Goal: Information Seeking & Learning: Learn about a topic

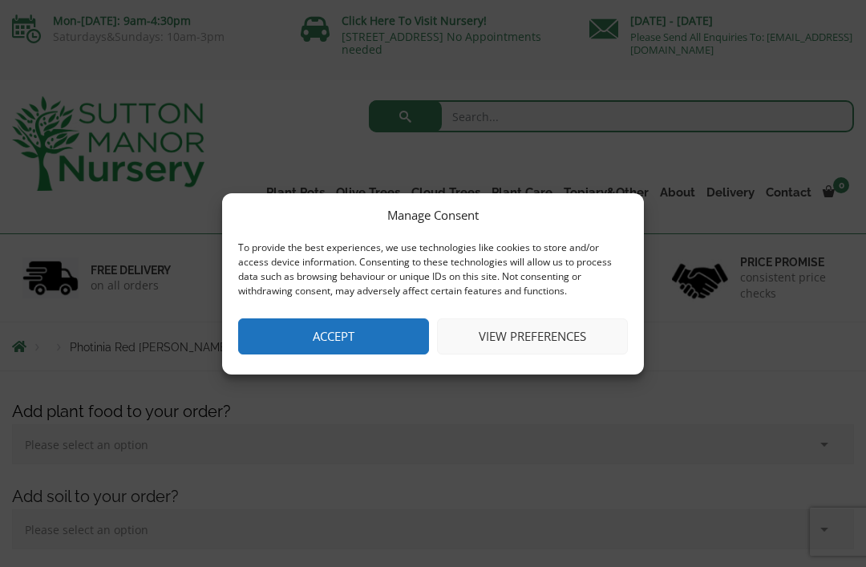
click at [354, 329] on button "Accept" at bounding box center [333, 336] width 191 height 36
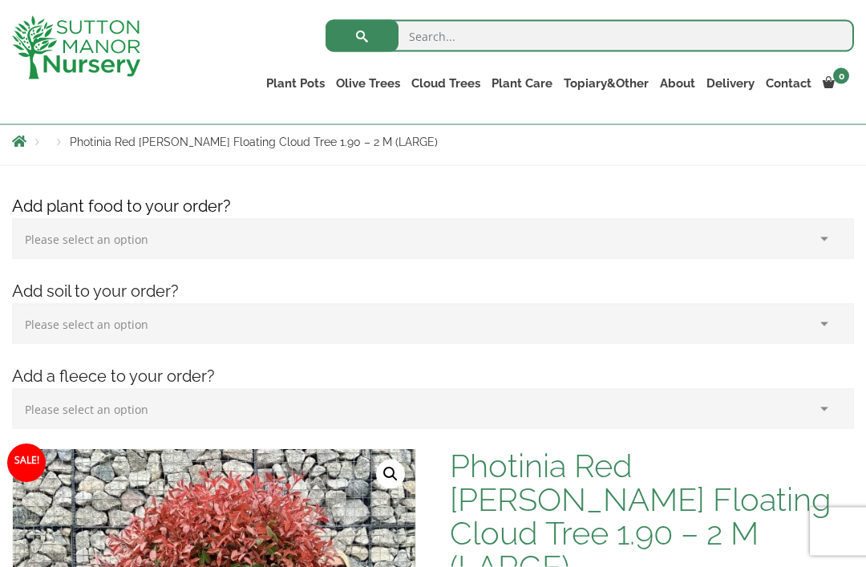
scroll to position [167, 0]
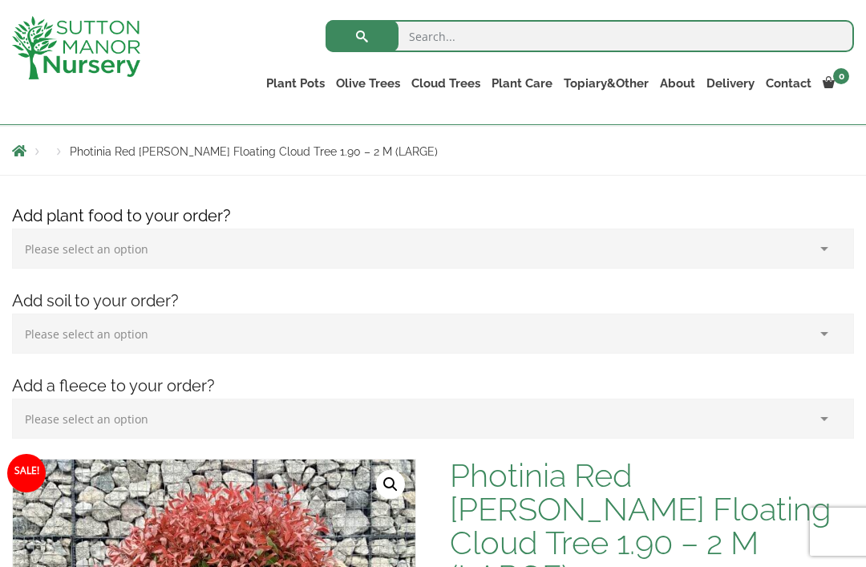
click at [0, 0] on link "Ligustrum Pom Poms" at bounding box center [0, 0] width 0 height 0
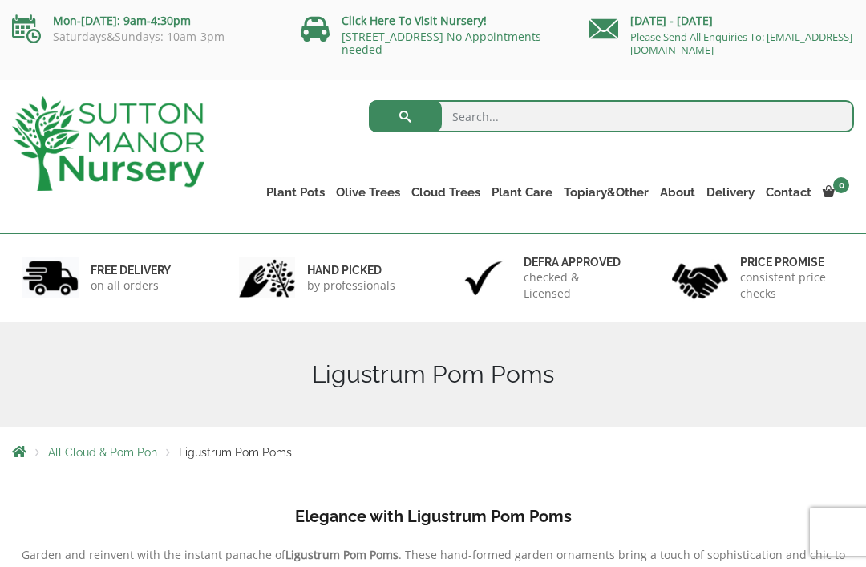
click at [0, 0] on link "Ilex Crenata Cloud Trees" at bounding box center [0, 0] width 0 height 0
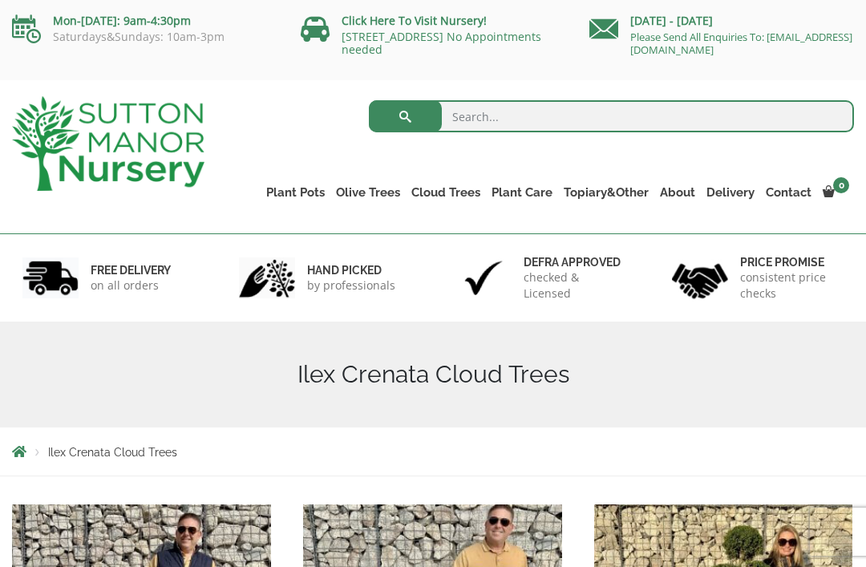
click at [0, 0] on link "Castlewellan" at bounding box center [0, 0] width 0 height 0
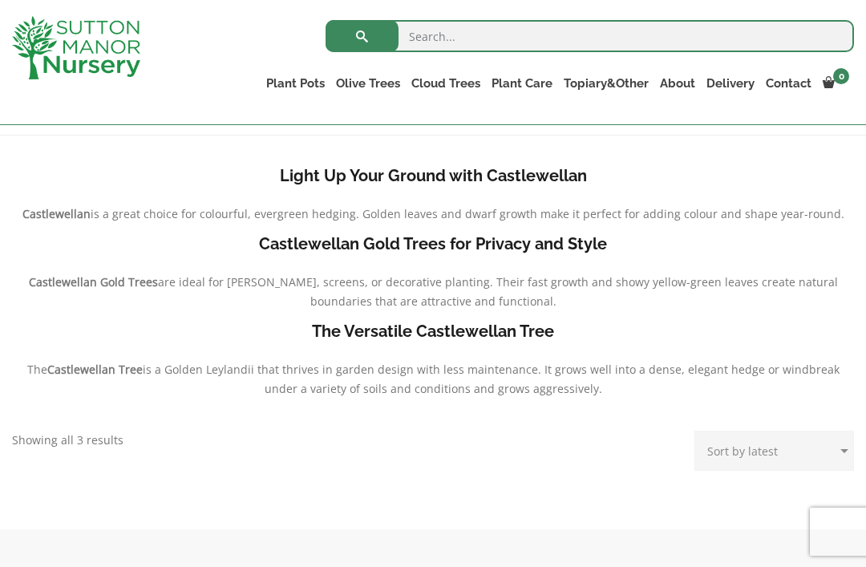
scroll to position [310, 0]
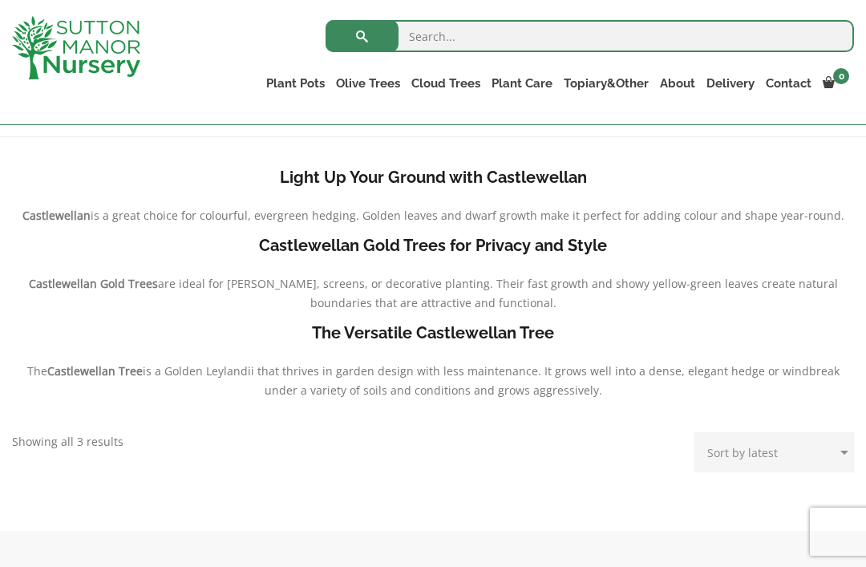
click at [443, 250] on b "Castlewellan Gold Trees for Privacy and Style" at bounding box center [433, 245] width 348 height 19
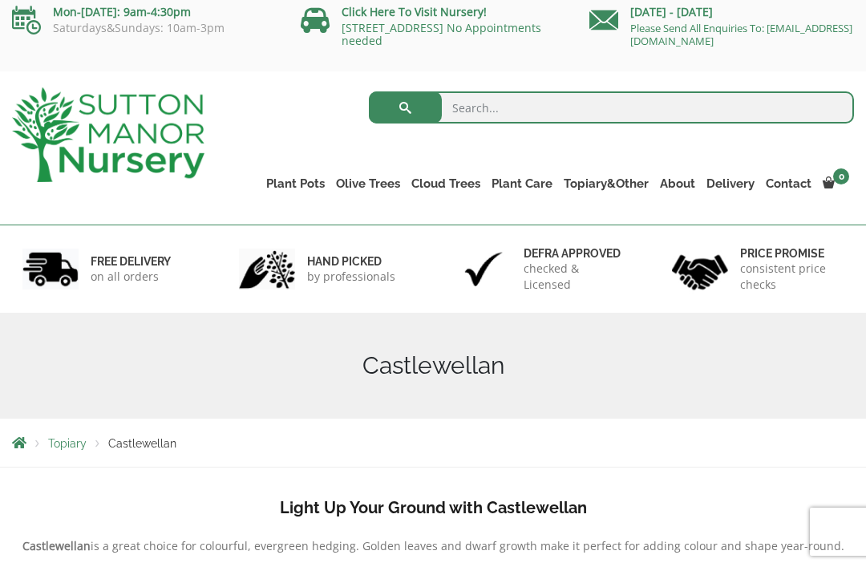
scroll to position [0, 0]
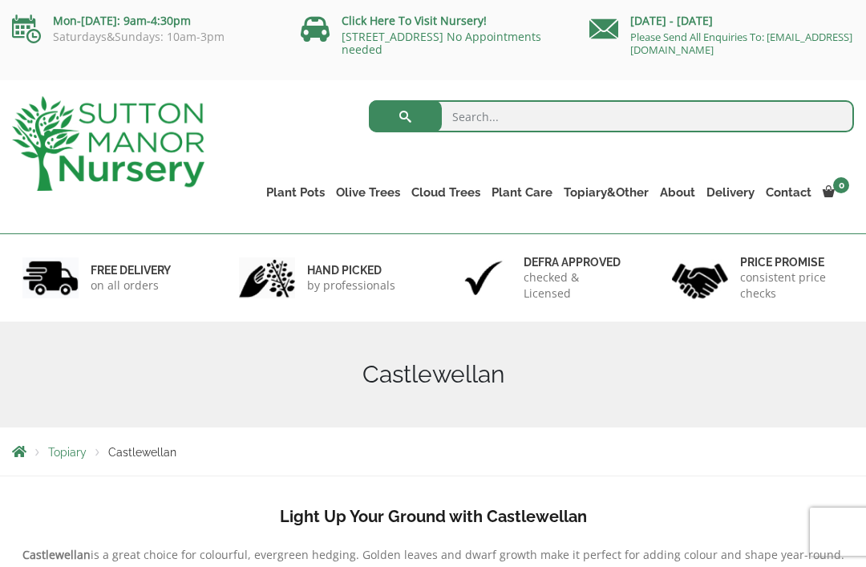
click at [0, 0] on link "Ilex Crenata Cloud Trees" at bounding box center [0, 0] width 0 height 0
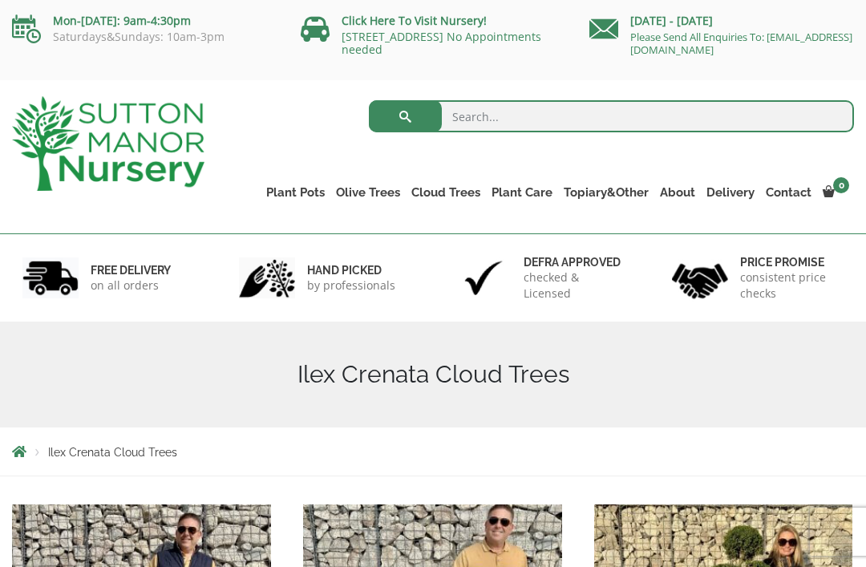
click at [0, 0] on link "Ligustrum Pom Poms" at bounding box center [0, 0] width 0 height 0
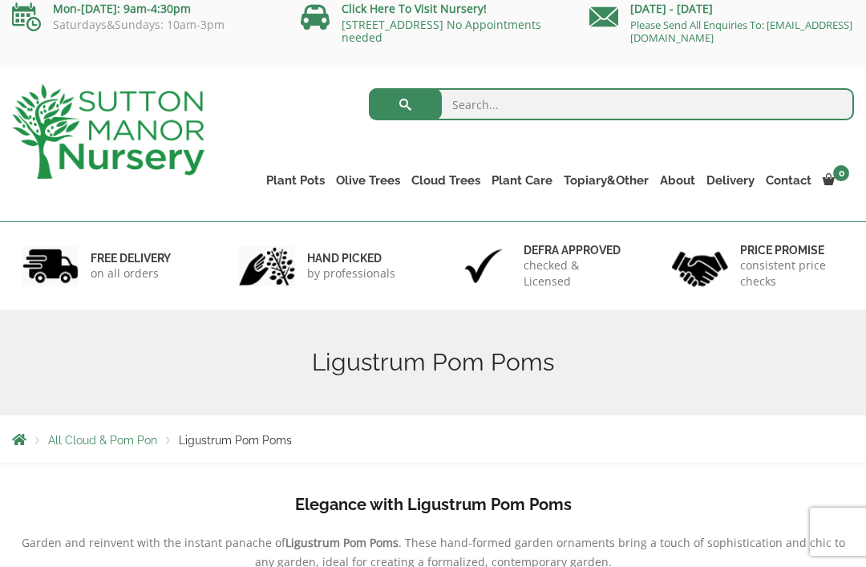
scroll to position [14, 0]
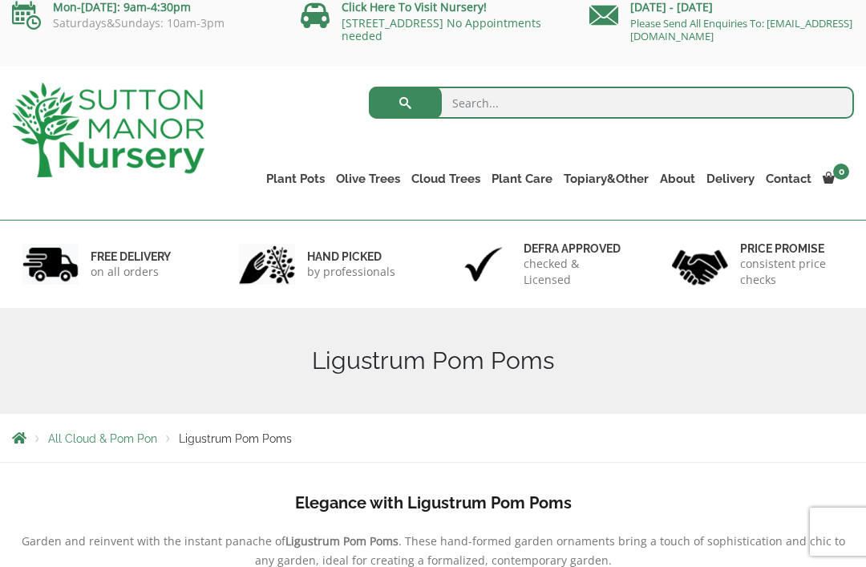
click at [0, 0] on ul "Palm Trees Ilex Crenata Laurus Nobilis Bay Trees Bay Trees (Laurus Nobilis) Lig…" at bounding box center [0, 0] width 0 height 0
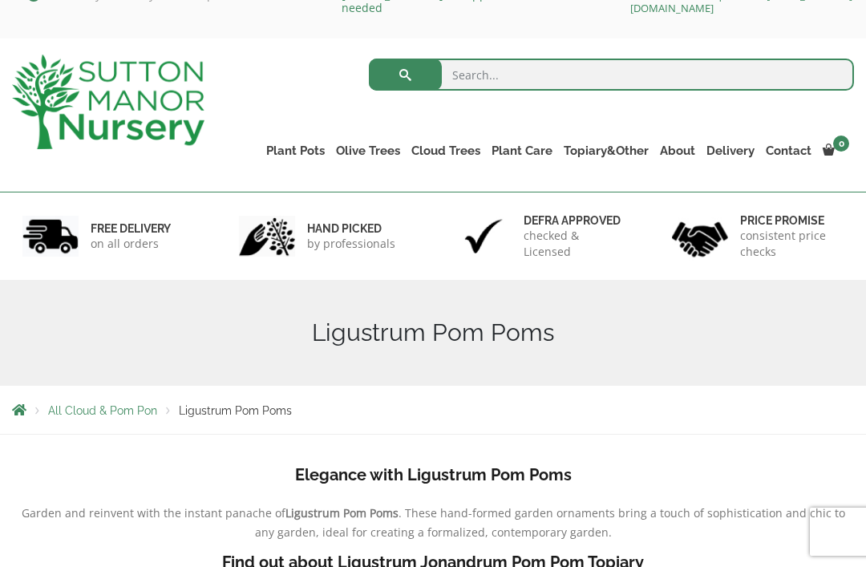
scroll to position [44, 0]
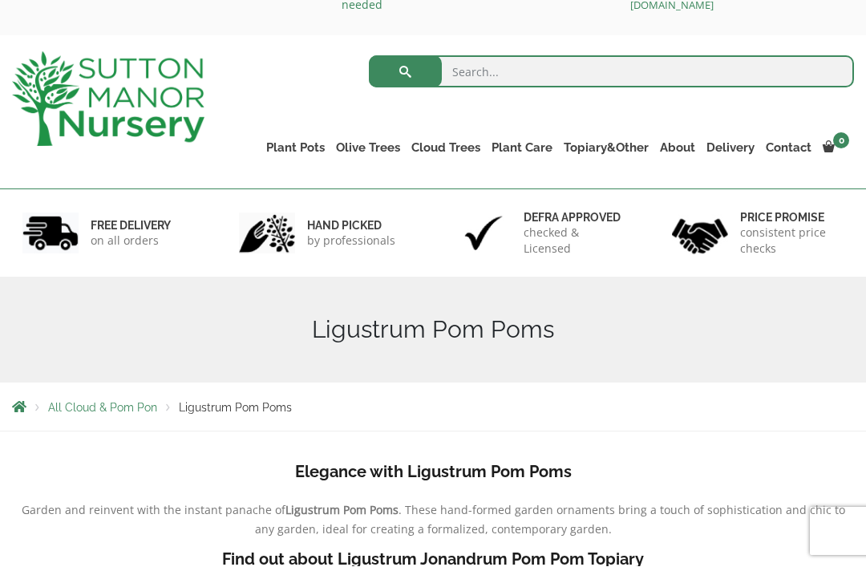
click at [0, 0] on link "Bay Trees (Laurus Nobilis)" at bounding box center [0, 0] width 0 height 0
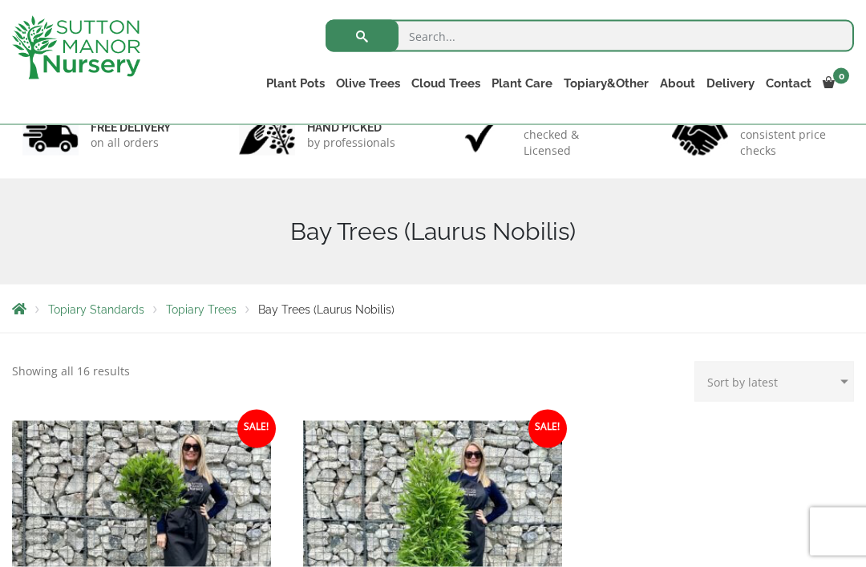
scroll to position [115, 0]
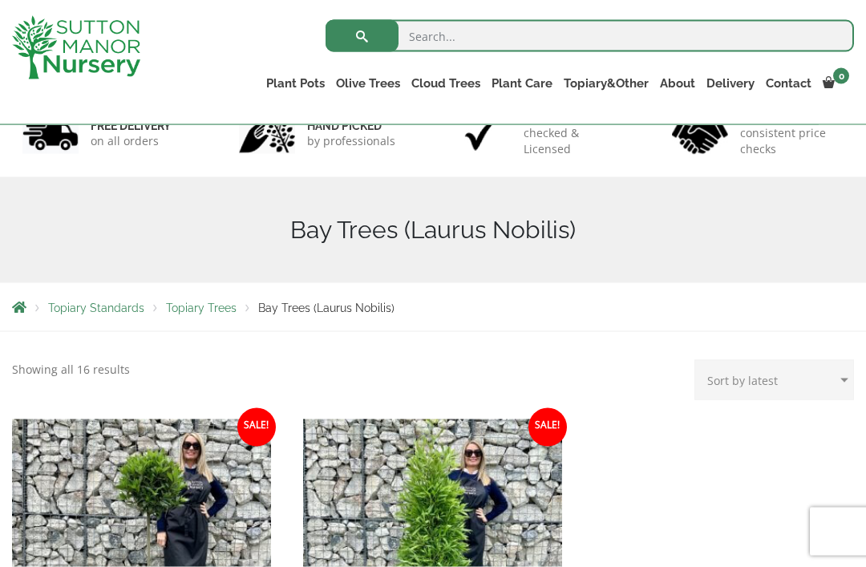
click at [0, 0] on link "Red Robins" at bounding box center [0, 0] width 0 height 0
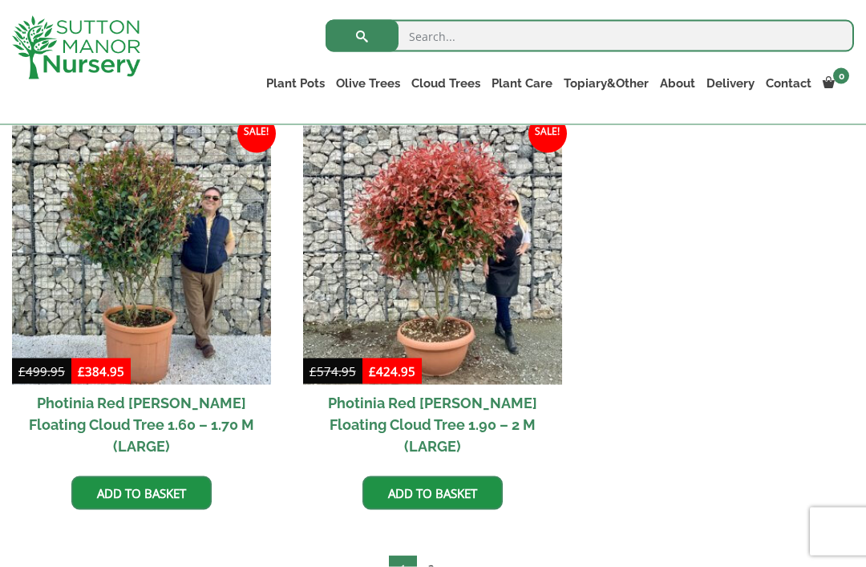
scroll to position [696, 0]
click at [465, 555] on link "→" at bounding box center [461, 568] width 33 height 26
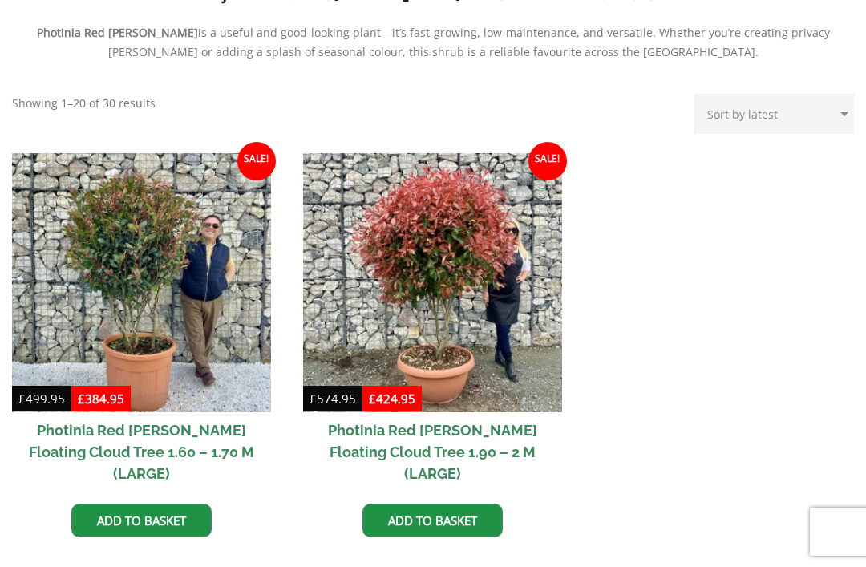
scroll to position [747, 0]
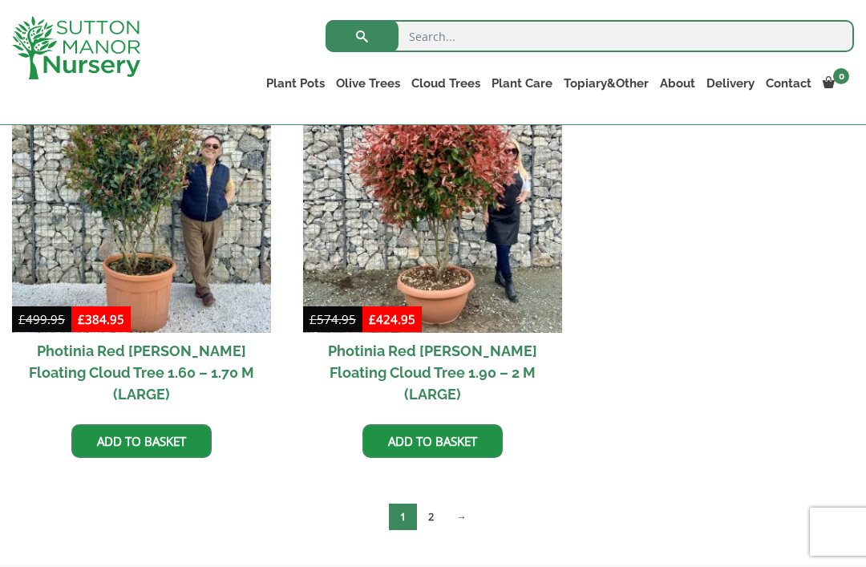
click at [516, 278] on img at bounding box center [432, 203] width 259 height 259
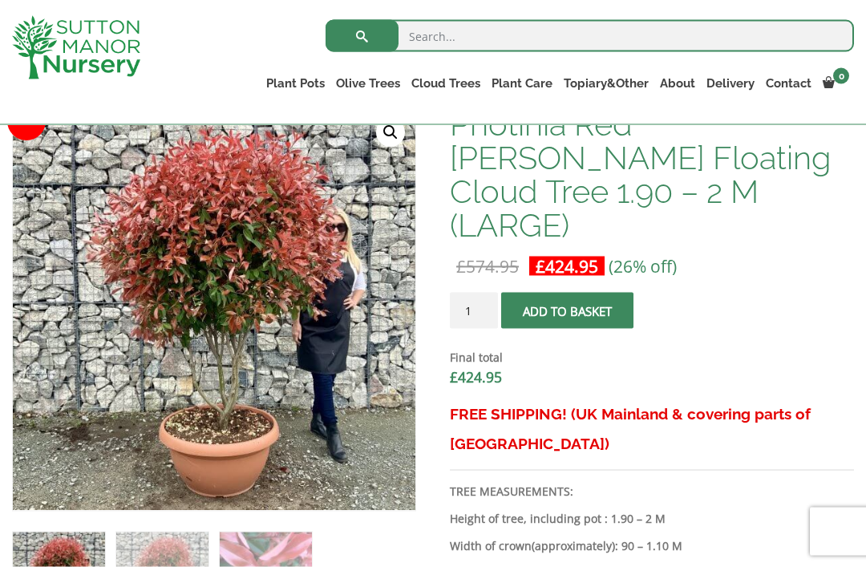
scroll to position [519, 0]
click at [393, 145] on link "🔍" at bounding box center [390, 132] width 29 height 29
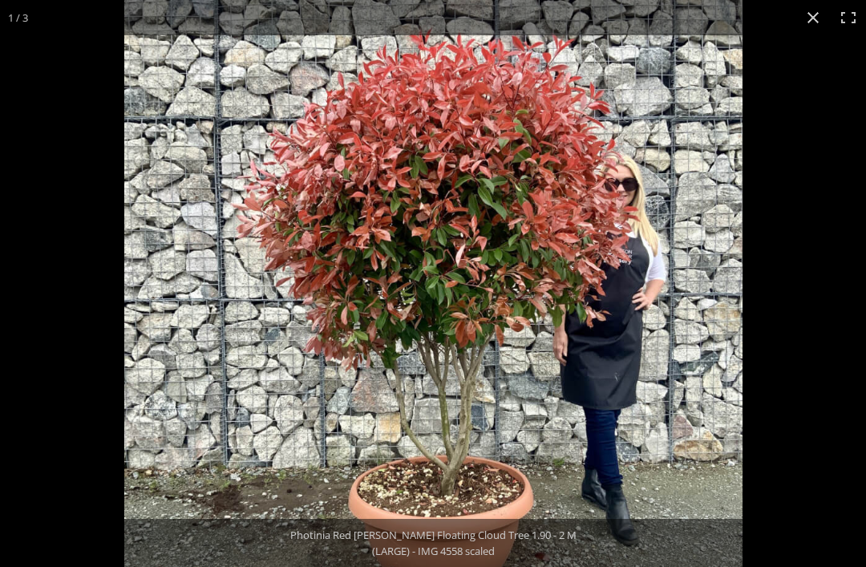
click at [814, 22] on button "Close (Esc)" at bounding box center [812, 17] width 35 height 35
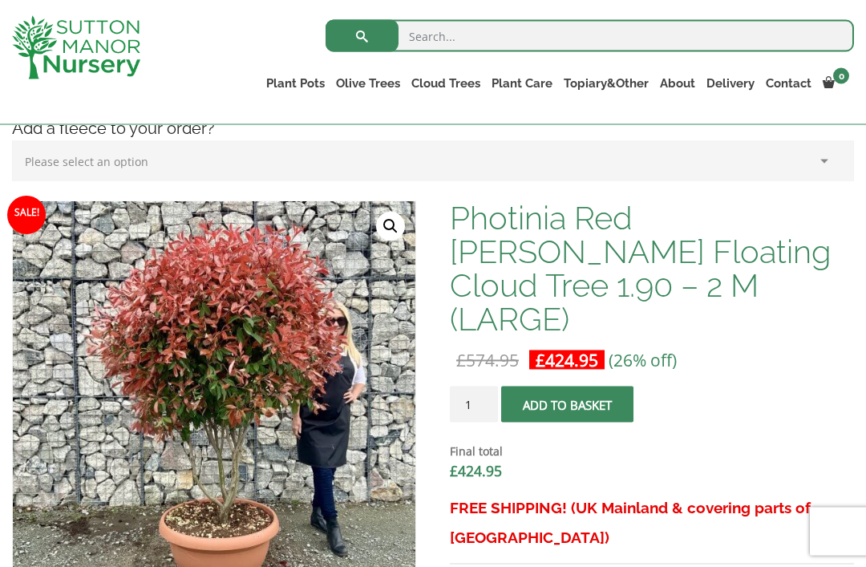
scroll to position [425, 0]
click at [0, 0] on link "Gnarled Olive Trees XXL" at bounding box center [0, 0] width 0 height 0
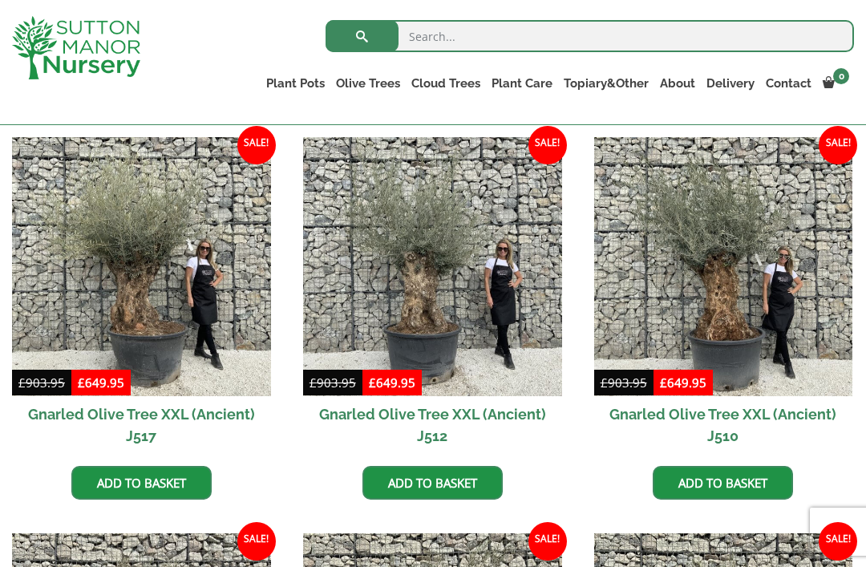
scroll to position [1189, 0]
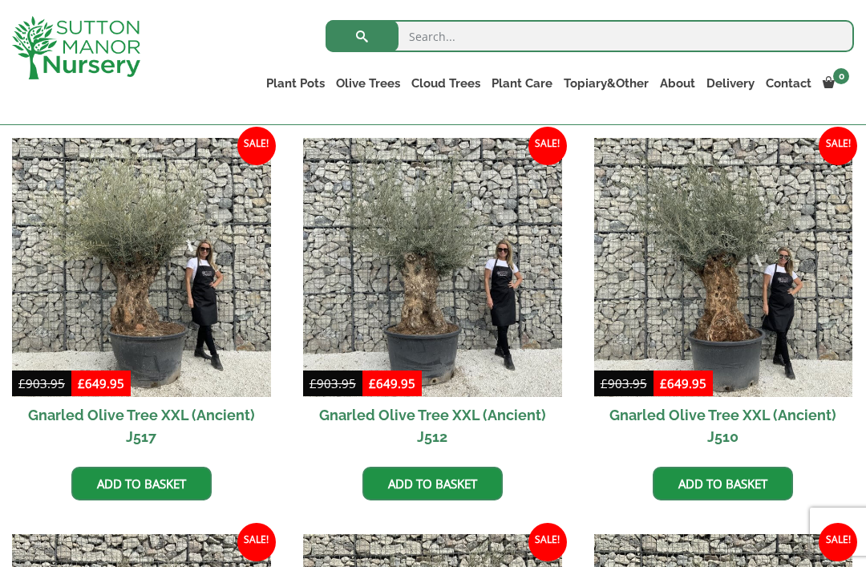
click at [0, 0] on link "Acers" at bounding box center [0, 0] width 0 height 0
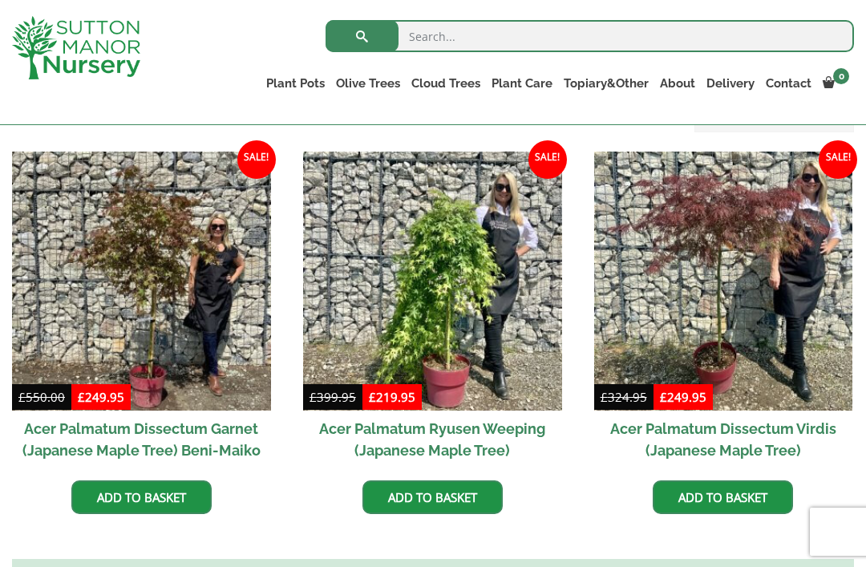
scroll to position [443, 0]
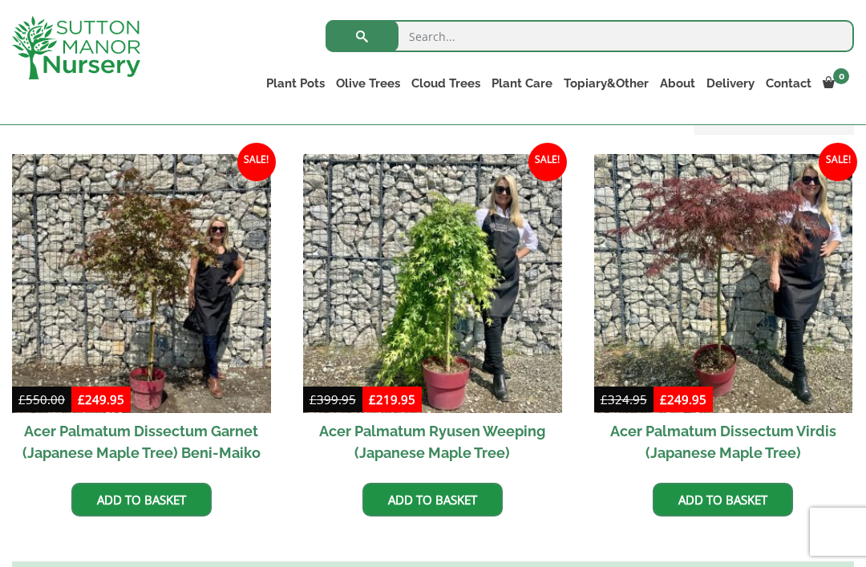
click at [720, 280] on img at bounding box center [723, 283] width 259 height 259
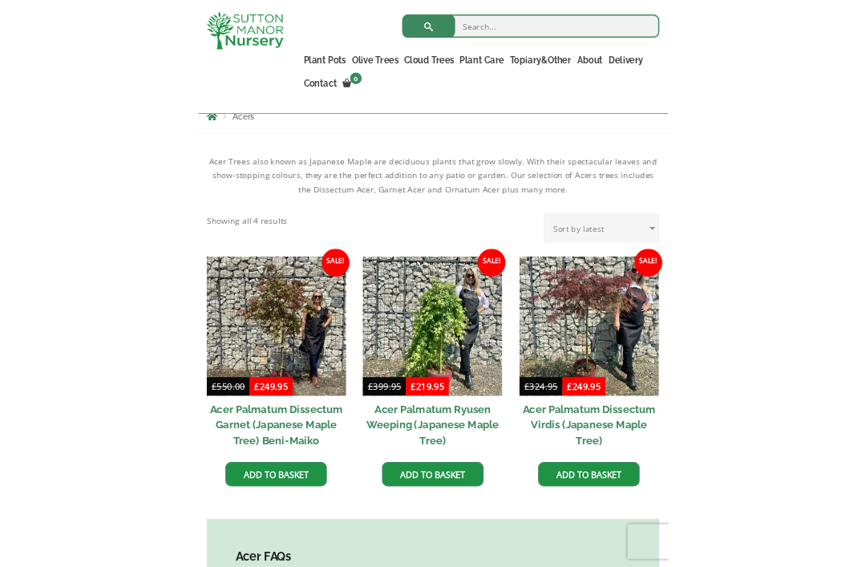
scroll to position [418, 0]
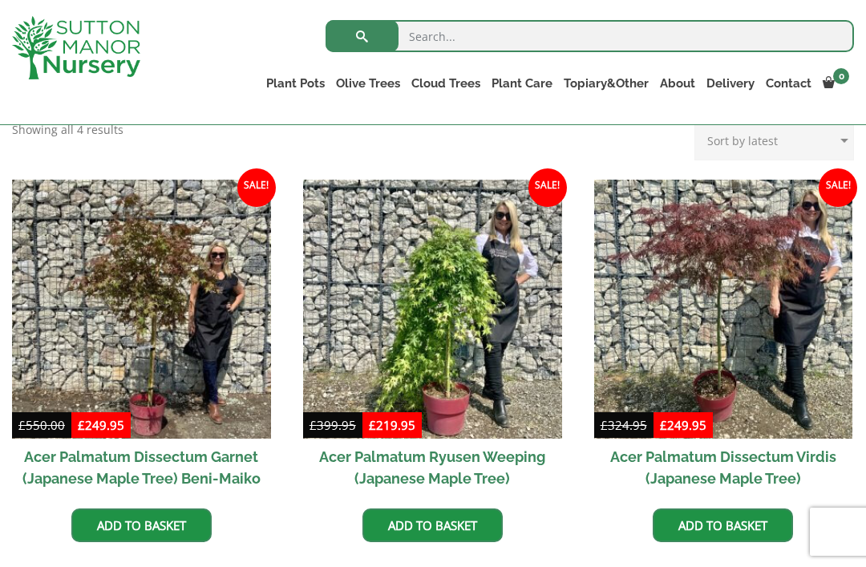
click at [687, 306] on img at bounding box center [723, 309] width 259 height 259
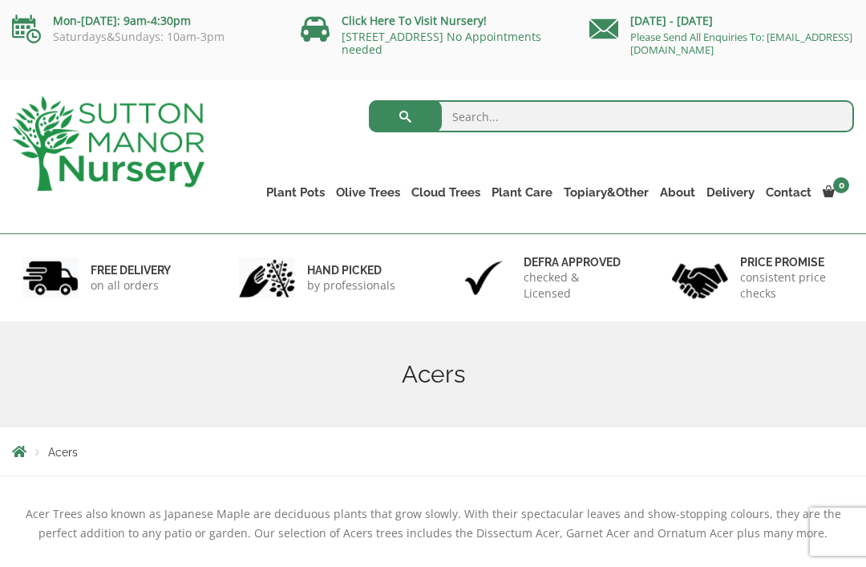
click at [443, 26] on link "Click Here To Visit Nursery!" at bounding box center [414, 20] width 145 height 15
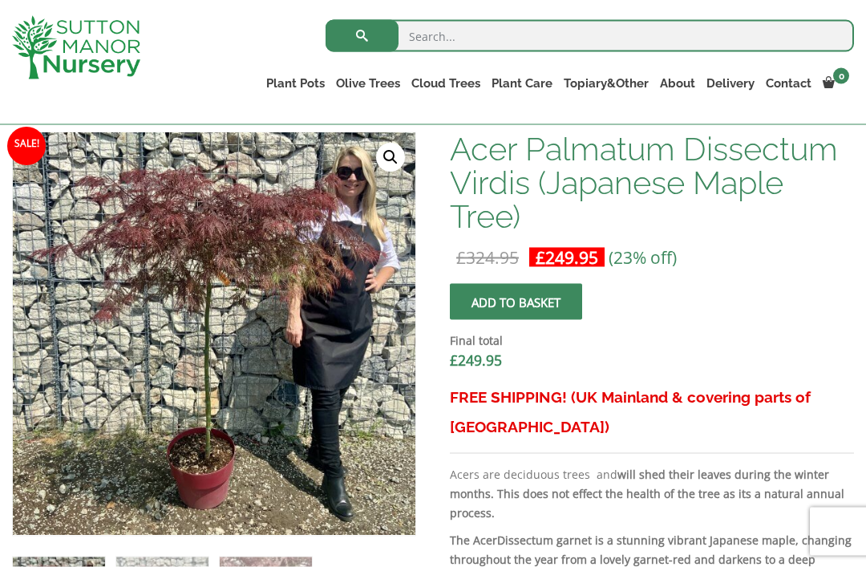
scroll to position [494, 0]
click at [345, 449] on img at bounding box center [414, 533] width 802 height 802
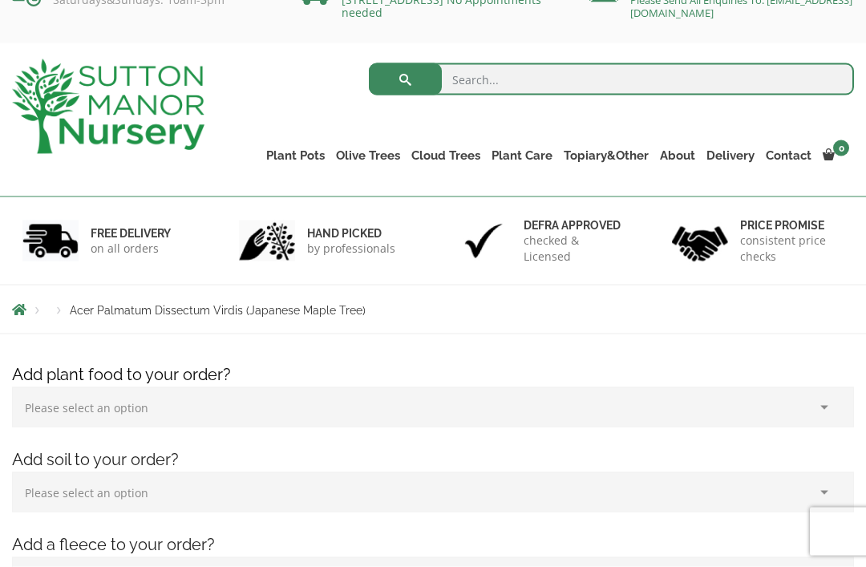
scroll to position [14, 0]
